Goal: Task Accomplishment & Management: Use online tool/utility

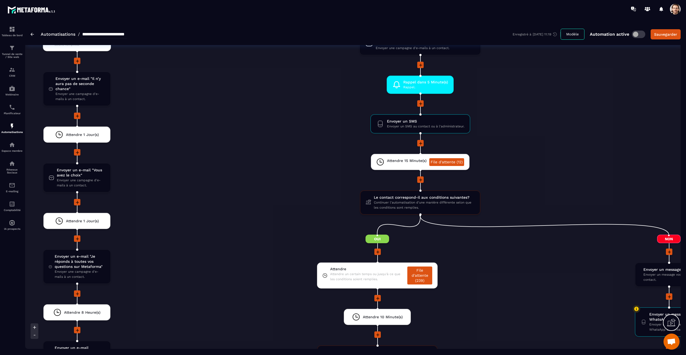
scroll to position [1284, 0]
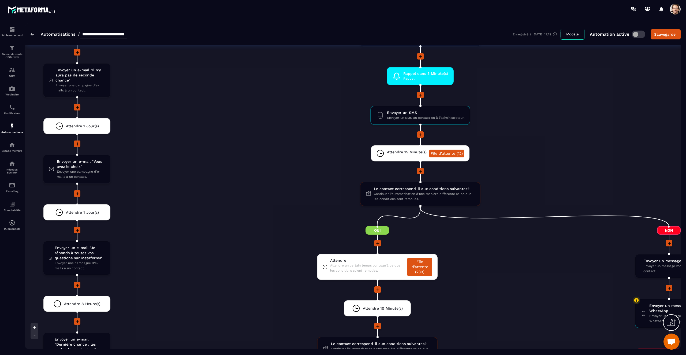
click at [505, 274] on li "Attendre Attendre un certain temps ou jusqu'à ce que les conditions soient remp…" at bounding box center [378, 270] width 480 height 32
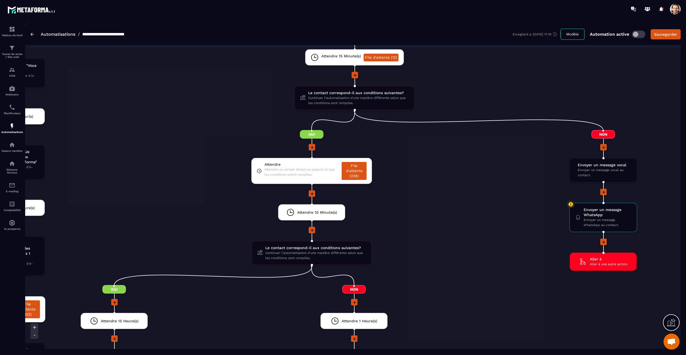
scroll to position [1384, 0]
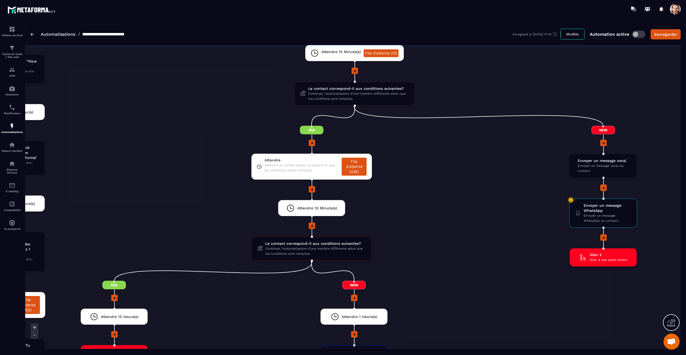
click at [409, 212] on li "Attendre 10 Minute(s) drag-arrow" at bounding box center [312, 211] width 480 height 23
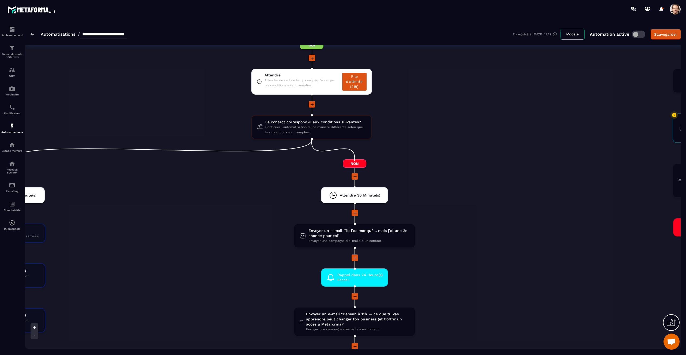
scroll to position [723, 0]
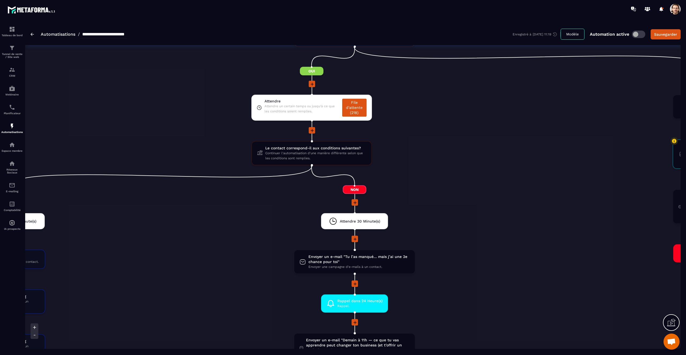
click at [464, 234] on li "Attendre 30 Minute(s) drag-arrow" at bounding box center [355, 224] width 584 height 23
click at [12, 96] on p "Webinaire" at bounding box center [11, 94] width 21 height 3
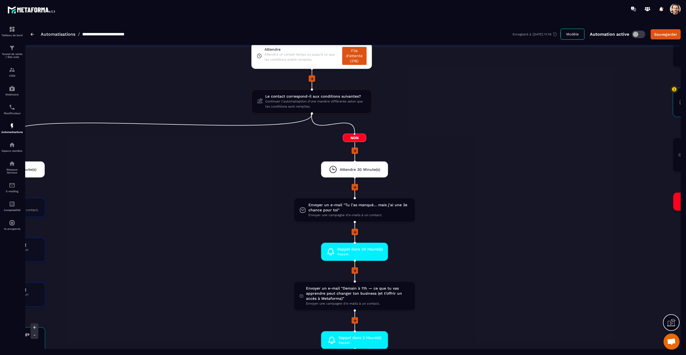
scroll to position [776, 0]
